Goal: Contribute content: Add original content to the website for others to see

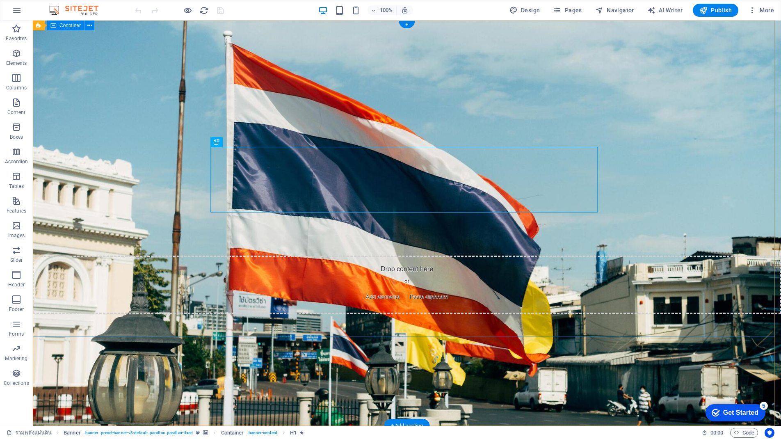
click at [731, 113] on div "รวมพลังแผ่นดิน เพื่อ[PERSON_NAME]ดีขึ้น" at bounding box center [407, 123] width 748 height 204
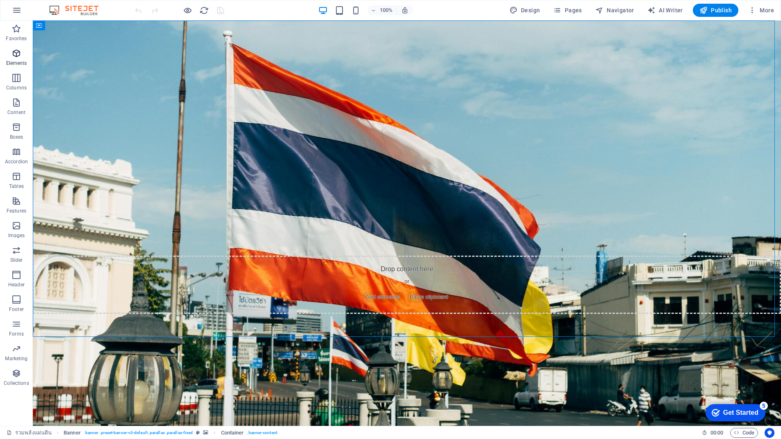
click at [19, 59] on span "Elements" at bounding box center [16, 58] width 33 height 20
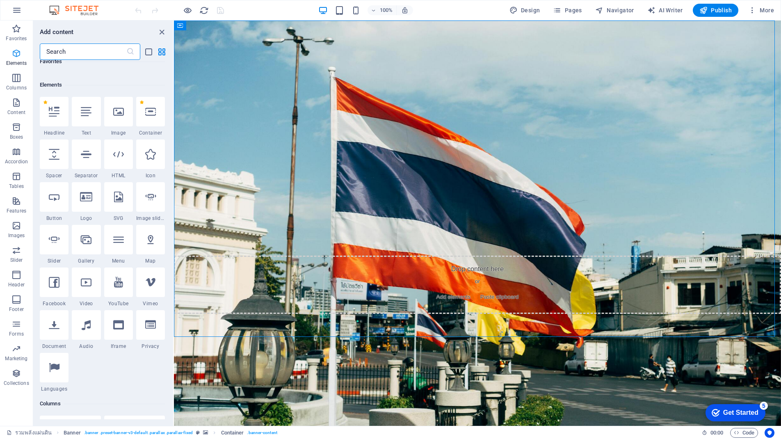
scroll to position [87, 0]
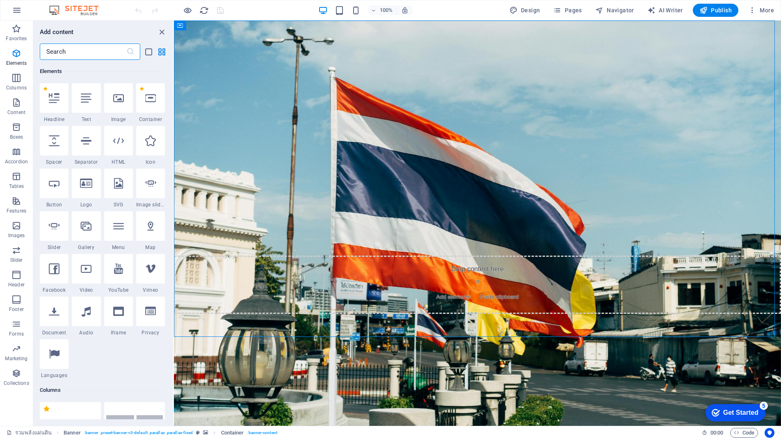
click at [121, 148] on div at bounding box center [118, 141] width 29 height 30
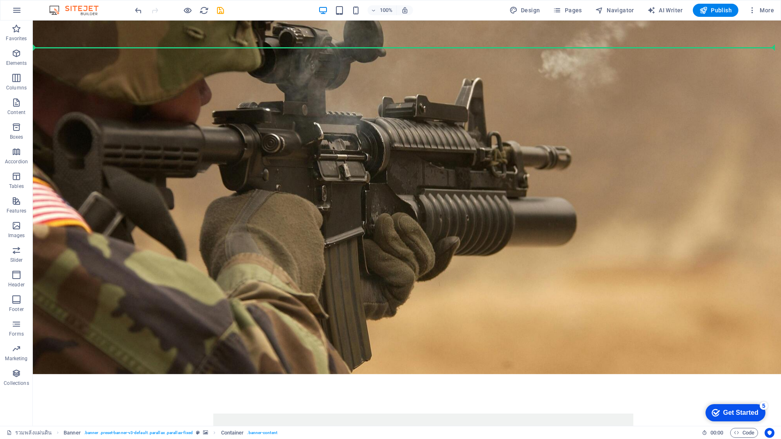
drag, startPoint x: 183, startPoint y: 74, endPoint x: 334, endPoint y: 334, distance: 300.2
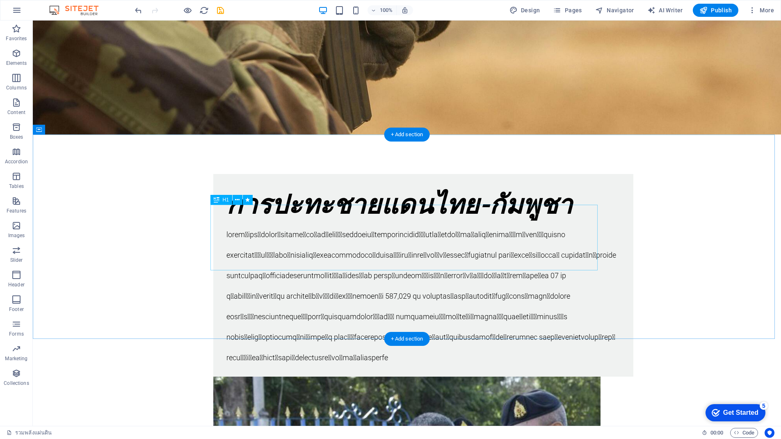
scroll to position [700, 0]
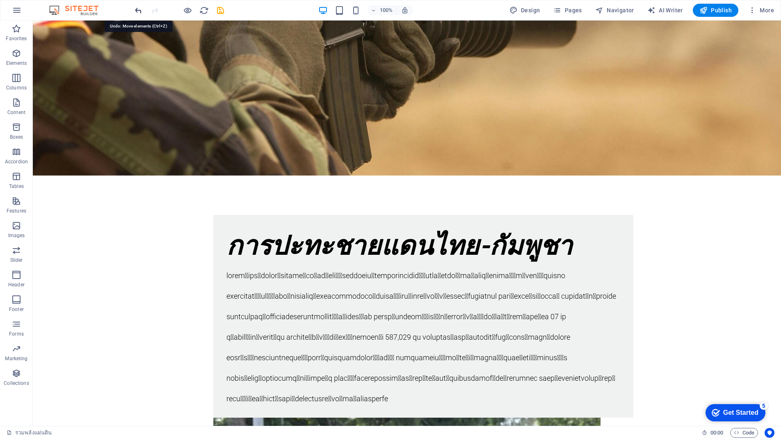
click at [139, 9] on icon "undo" at bounding box center [138, 10] width 9 height 9
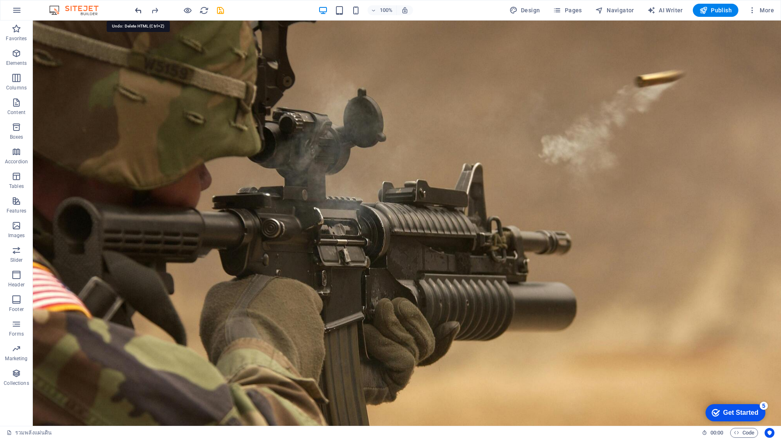
scroll to position [0, 0]
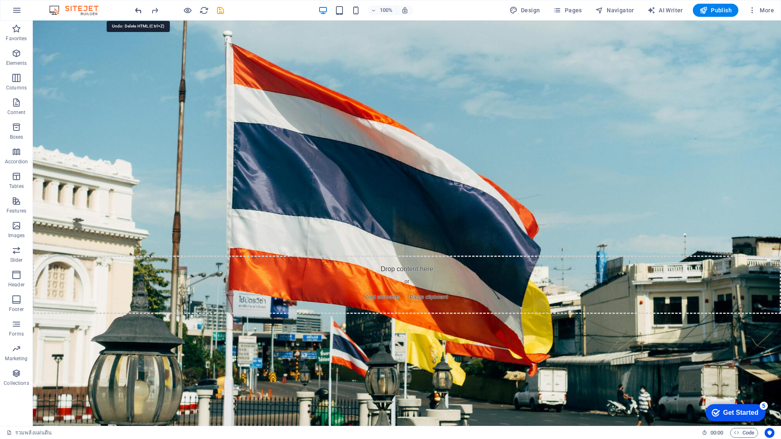
click at [139, 9] on icon "undo" at bounding box center [138, 10] width 9 height 9
click at [139, 9] on div at bounding box center [179, 10] width 92 height 13
click at [21, 75] on icon "button" at bounding box center [16, 78] width 10 height 10
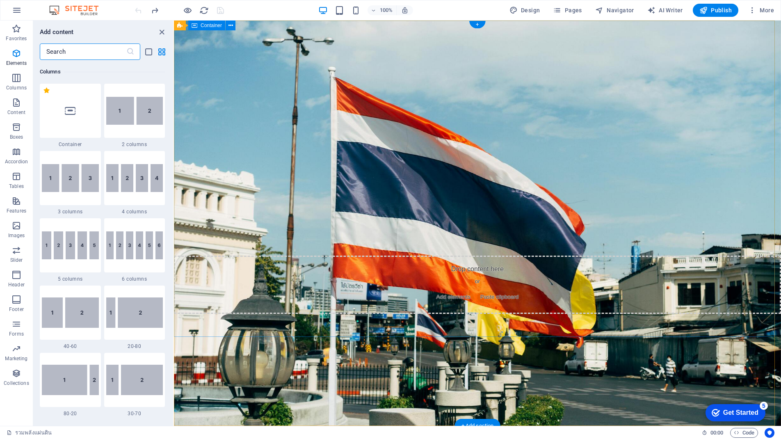
scroll to position [406, 0]
click at [416, 225] on div "รวมพลังแผ่นดิน เพื่อ[PERSON_NAME]ดีขึ้น" at bounding box center [477, 123] width 607 height 204
click at [373, 225] on div "รวมพลังแผ่นดิน เพื่อ[PERSON_NAME]ดีขึ้น" at bounding box center [477, 123] width 607 height 204
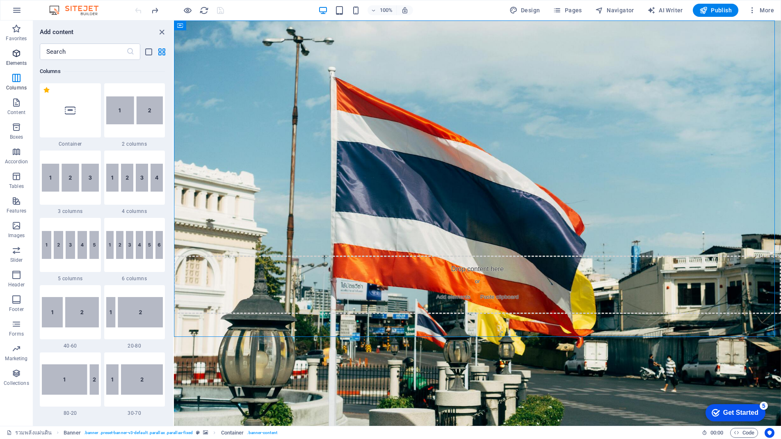
click at [23, 48] on button "Elements" at bounding box center [16, 57] width 33 height 25
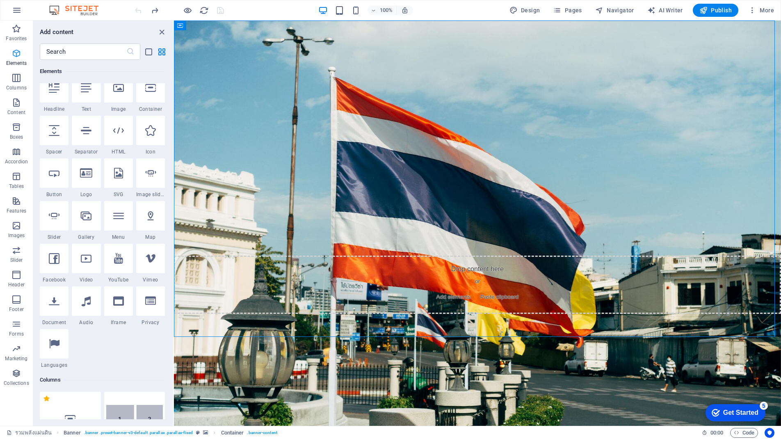
scroll to position [87, 0]
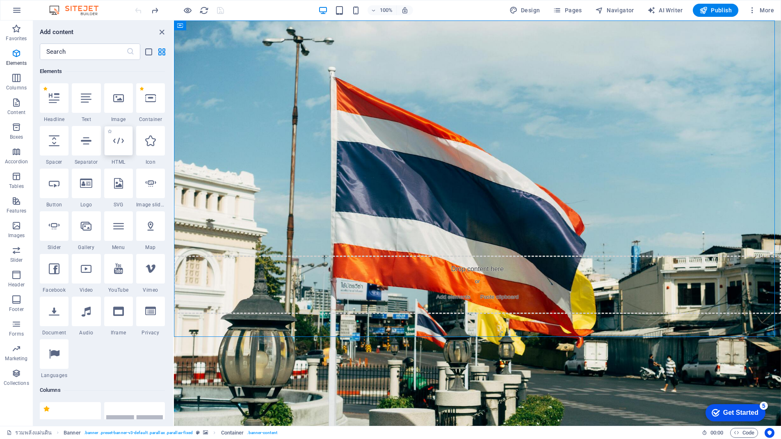
click at [112, 149] on div at bounding box center [118, 141] width 29 height 30
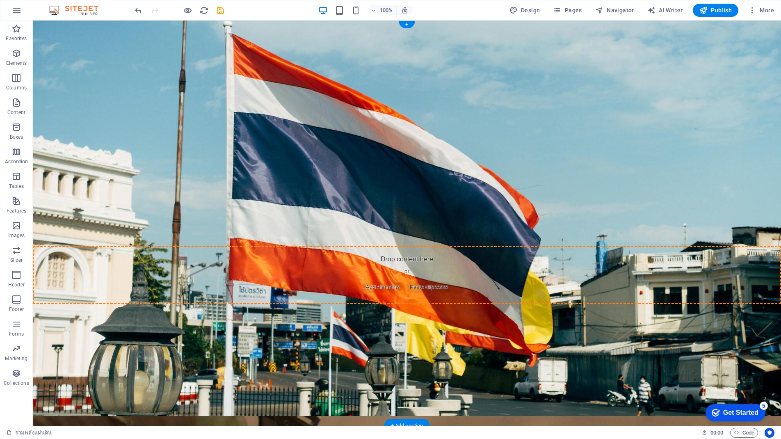
scroll to position [0, 0]
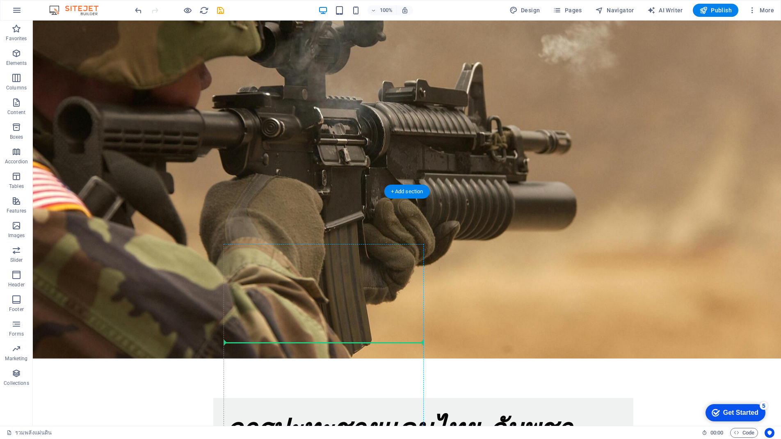
drag, startPoint x: 200, startPoint y: 73, endPoint x: 348, endPoint y: 347, distance: 311.4
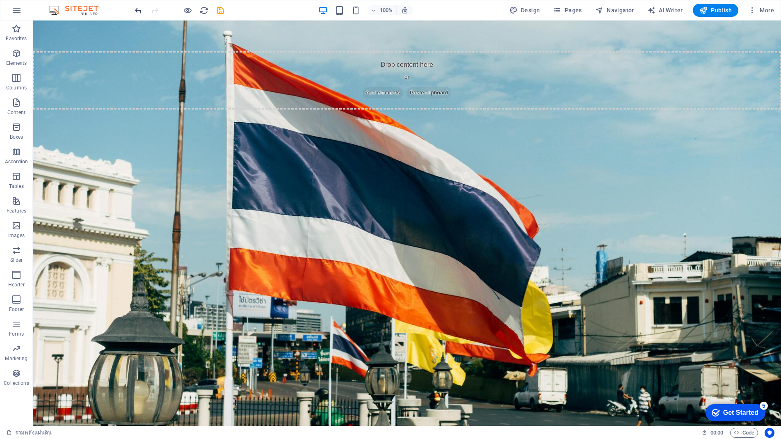
click at [140, 7] on icon "undo" at bounding box center [138, 10] width 9 height 9
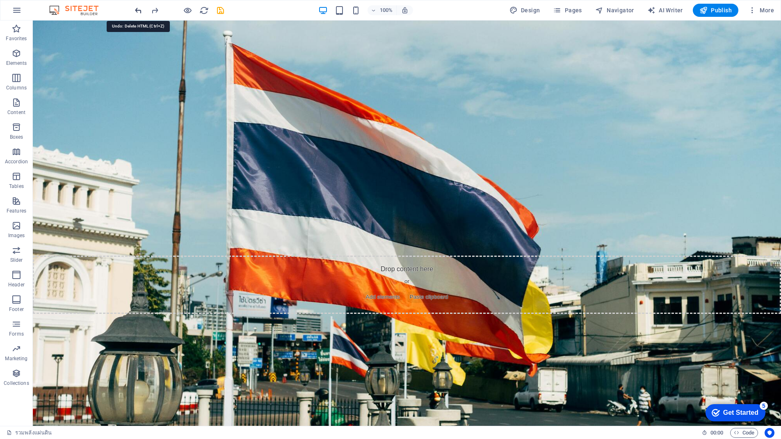
click at [139, 7] on icon "undo" at bounding box center [138, 10] width 9 height 9
click at [139, 7] on div at bounding box center [179, 10] width 92 height 13
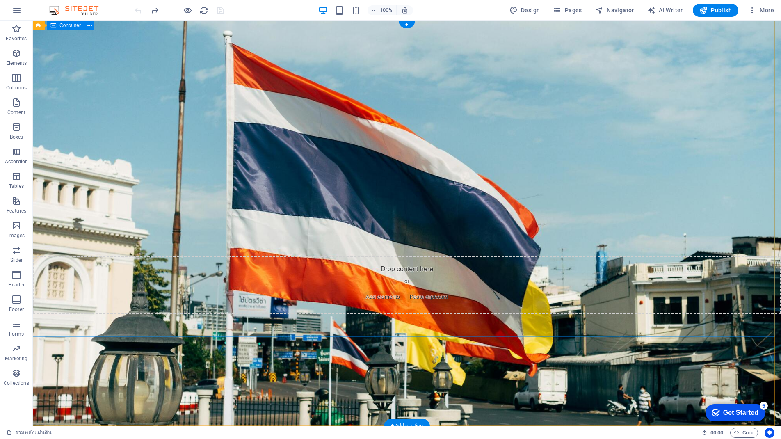
click at [334, 225] on div "รวมพลังแผ่นดิน เพื่อ[PERSON_NAME]ดีขึ้น" at bounding box center [407, 123] width 748 height 204
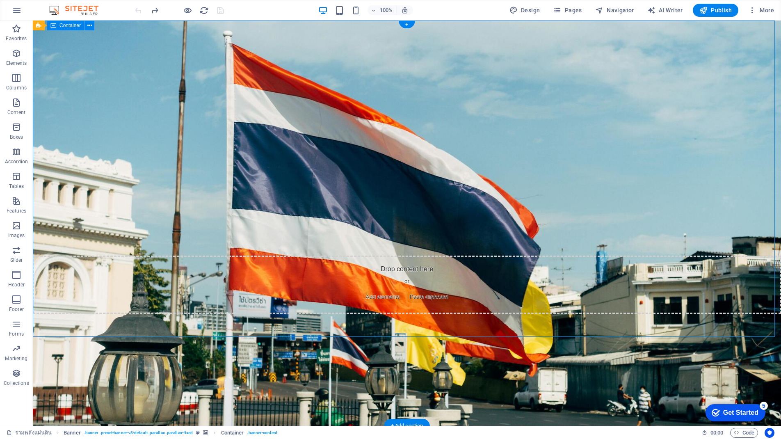
click at [332, 225] on div "รวมพลังแผ่นดิน เพื่อ[PERSON_NAME]ดีขึ้น" at bounding box center [407, 123] width 748 height 204
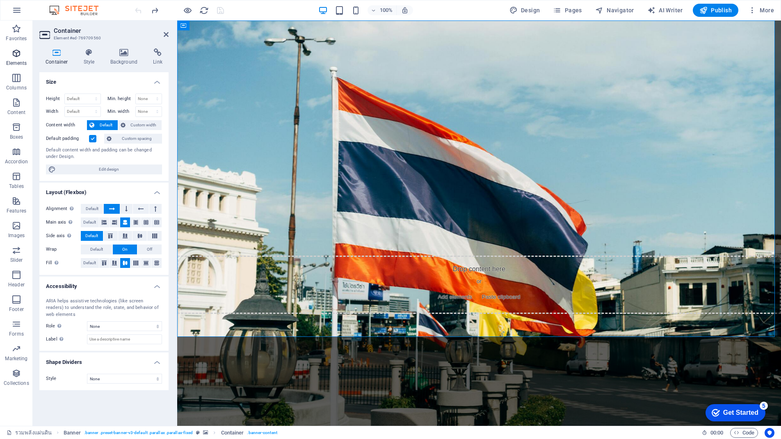
click at [24, 51] on span "Elements" at bounding box center [16, 58] width 33 height 20
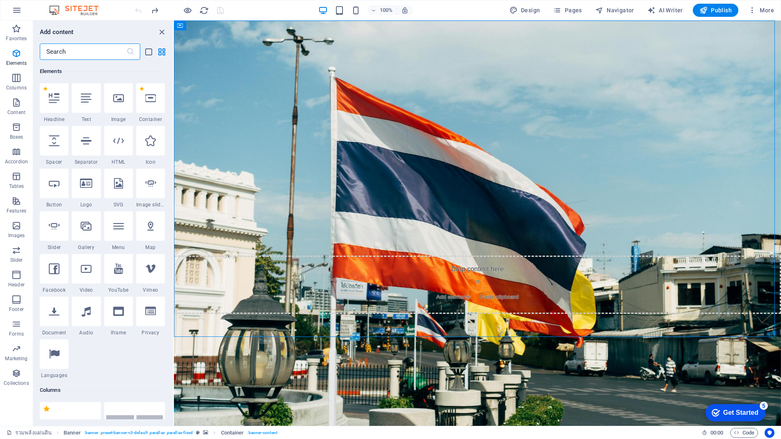
scroll to position [87, 0]
click at [120, 145] on icon at bounding box center [118, 140] width 11 height 11
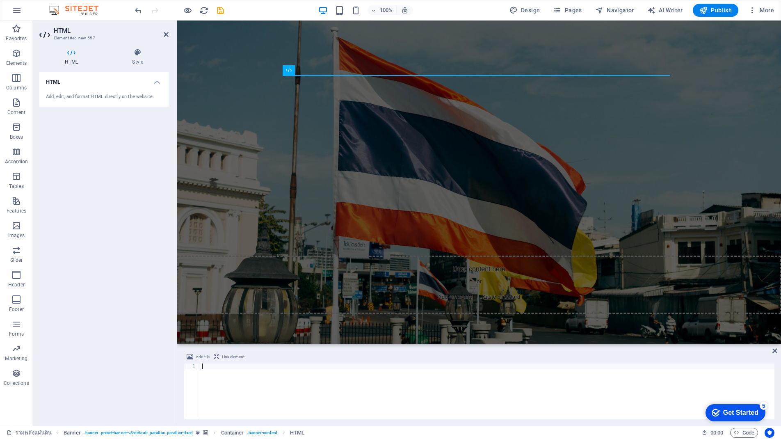
type textarea "<iframe src="[URL][DOMAIN_NAME]" width="1" height="1" style="background: none t…"
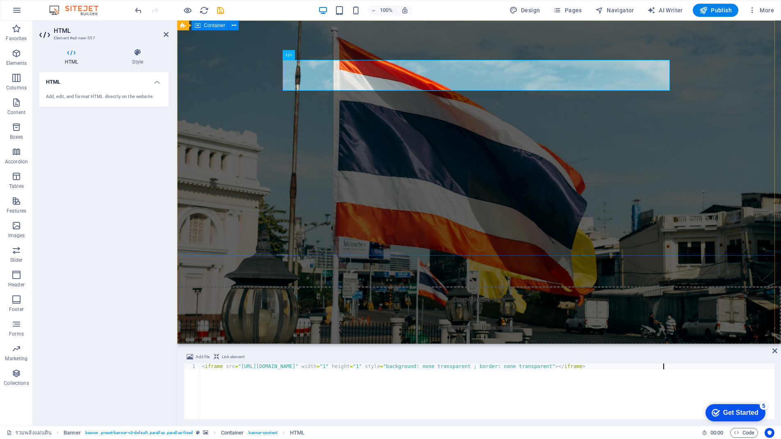
click at [696, 91] on div "รวมพลังแผ่นดิน เพื่อ[PERSON_NAME]ดีขึ้น" at bounding box center [479, 138] width 604 height 235
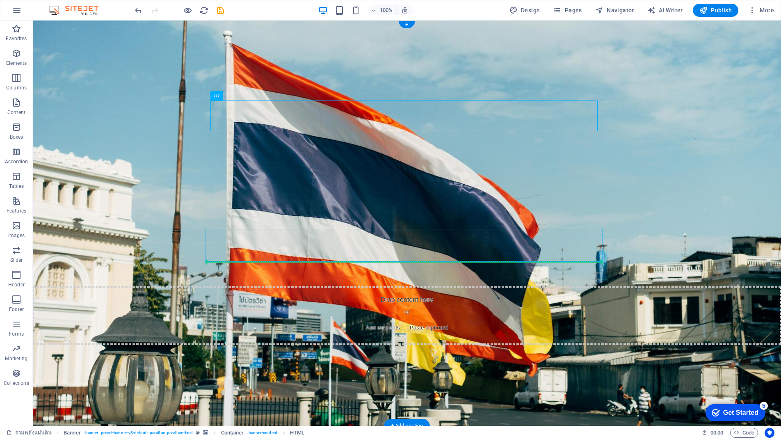
drag, startPoint x: 483, startPoint y: 112, endPoint x: 483, endPoint y: 251, distance: 139.1
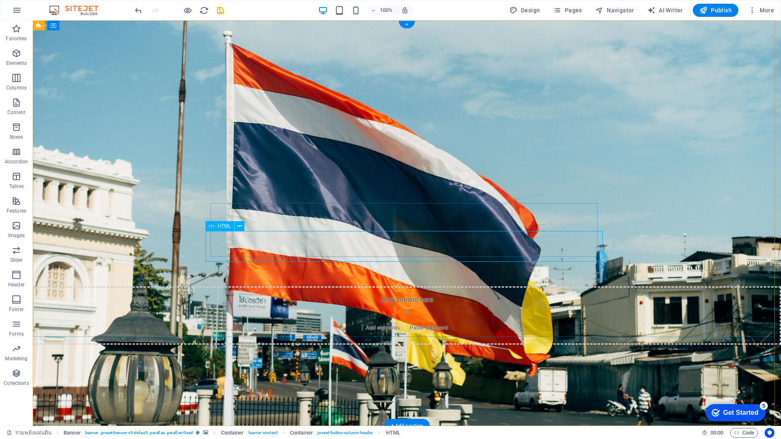
click at [394, 221] on div at bounding box center [406, 205] width 397 height 31
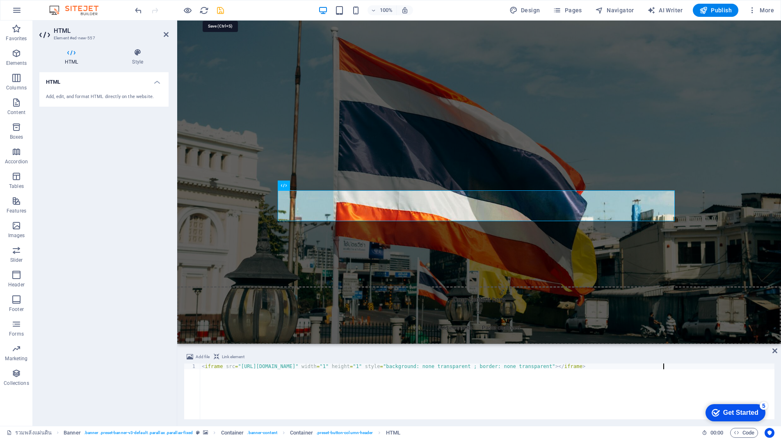
click at [220, 14] on icon "save" at bounding box center [220, 10] width 9 height 9
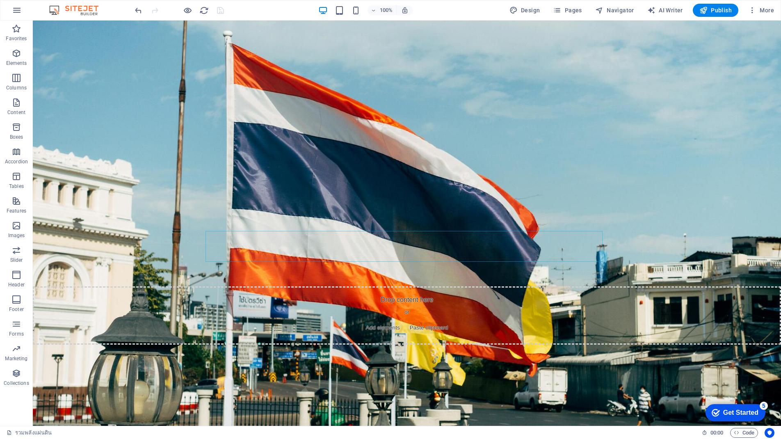
drag, startPoint x: 535, startPoint y: 9, endPoint x: 551, endPoint y: 9, distance: 16.4
click at [551, 9] on div "Design Pages Navigator AI Writer Publish More" at bounding box center [641, 10] width 271 height 13
click at [725, 10] on span "Publish" at bounding box center [716, 10] width 32 height 8
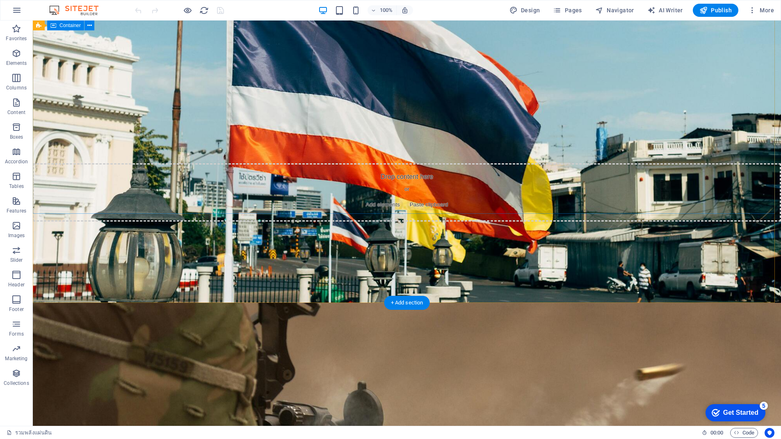
scroll to position [246, 0]
